Goal: Check status: Check status

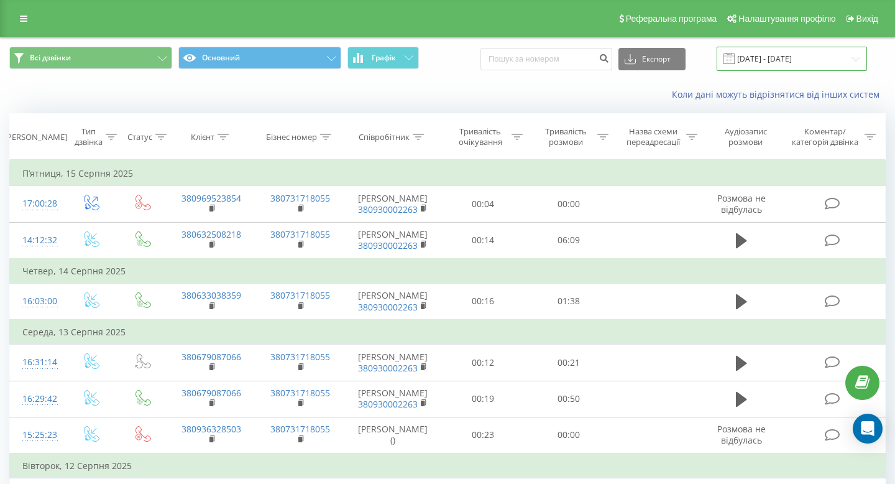
click at [841, 57] on input "[DATE] - [DATE]" at bounding box center [792, 59] width 150 height 24
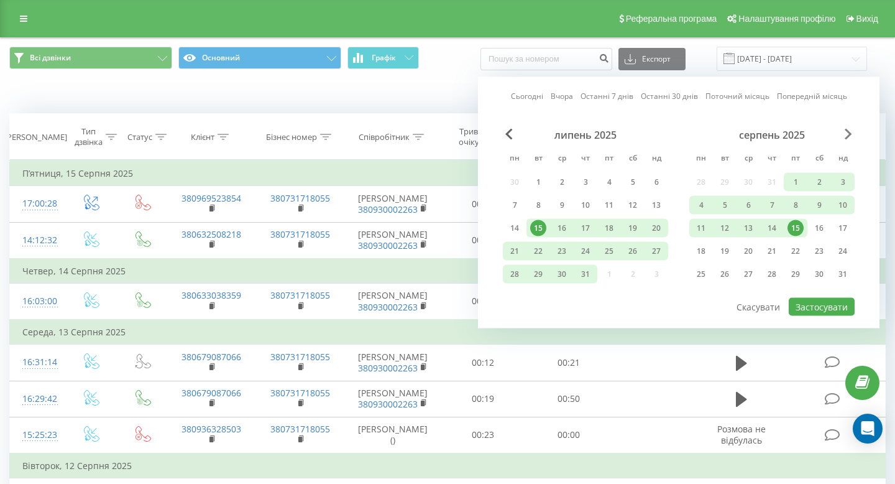
click at [845, 135] on span "Next Month" at bounding box center [848, 134] width 7 height 11
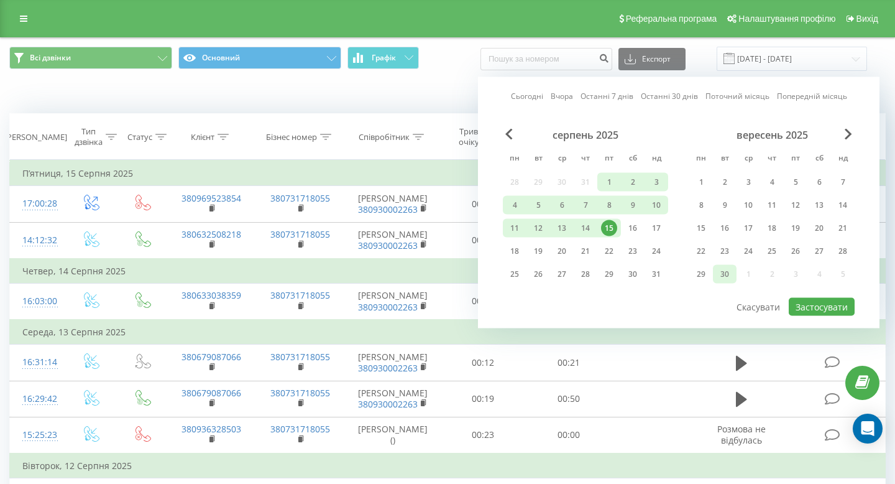
click at [723, 270] on div "30" at bounding box center [725, 274] width 16 height 16
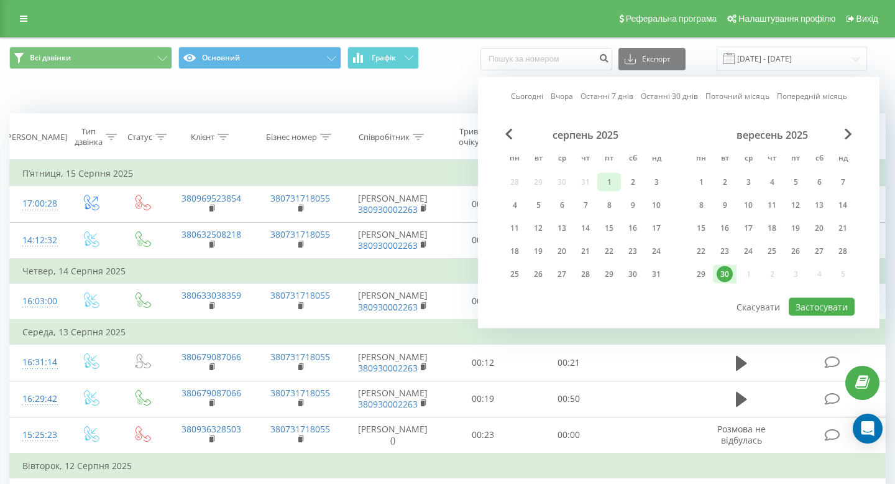
click at [603, 178] on div "1" at bounding box center [609, 182] width 16 height 16
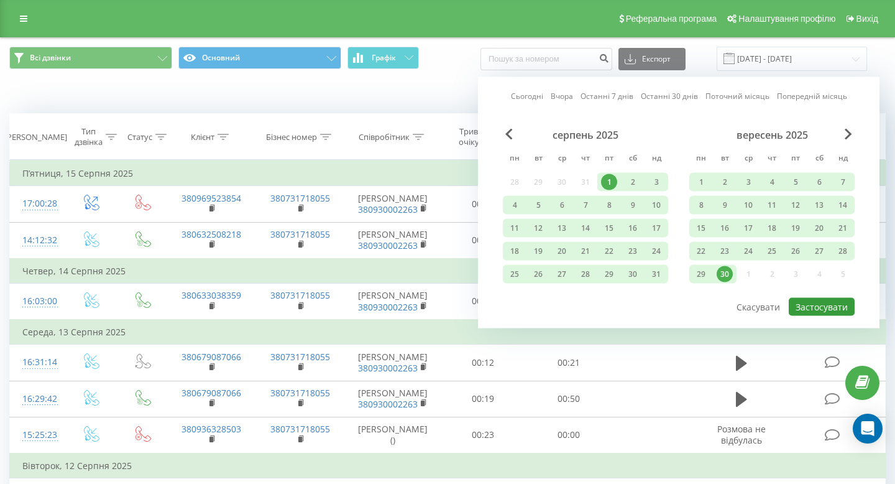
click at [831, 306] on button "Застосувати" at bounding box center [822, 307] width 66 height 18
type input "[DATE] - [DATE]"
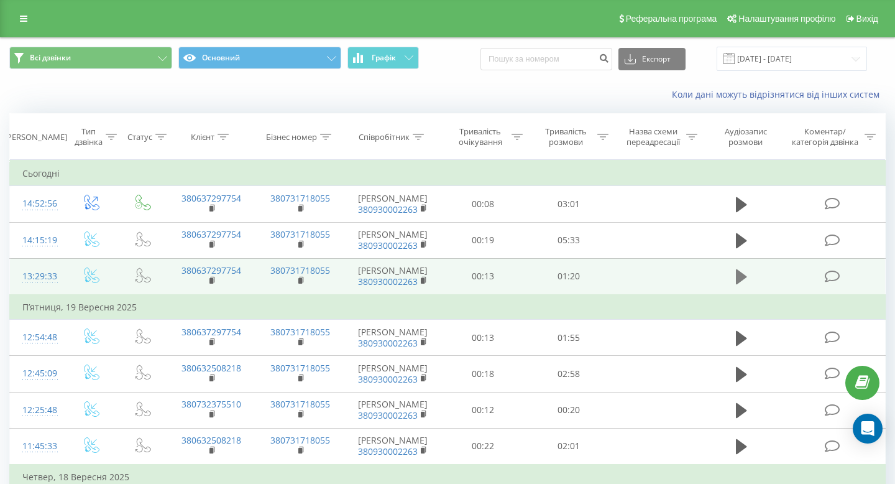
click at [738, 279] on icon at bounding box center [741, 276] width 11 height 15
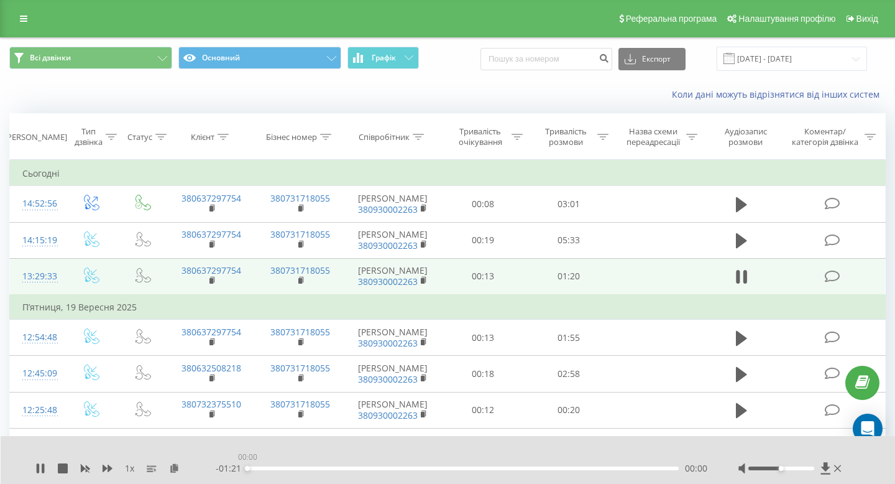
click at [254, 468] on div "00:00" at bounding box center [462, 468] width 431 height 4
click at [805, 467] on div at bounding box center [780, 468] width 65 height 4
click at [297, 467] on div "00:09" at bounding box center [462, 468] width 431 height 4
click at [293, 467] on div "00:11" at bounding box center [462, 468] width 431 height 4
click at [308, 469] on div "00:11" at bounding box center [462, 468] width 431 height 4
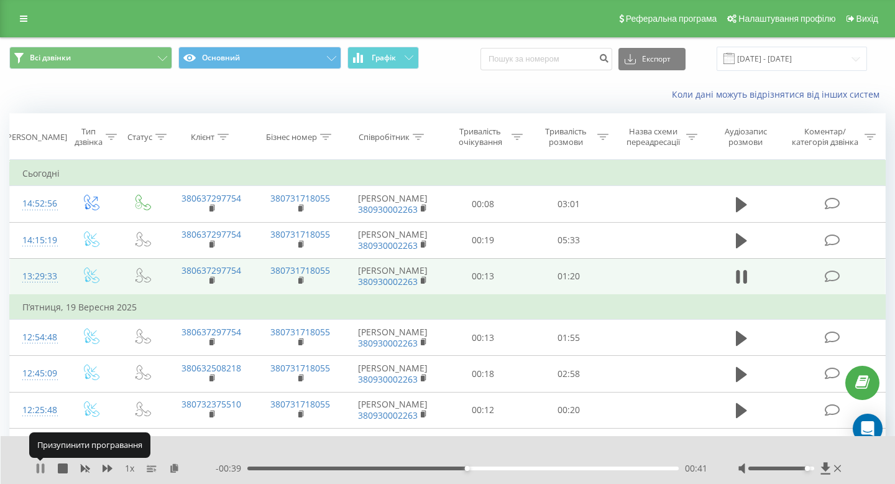
click at [43, 467] on icon at bounding box center [43, 468] width 2 height 10
